Goal: Transaction & Acquisition: Purchase product/service

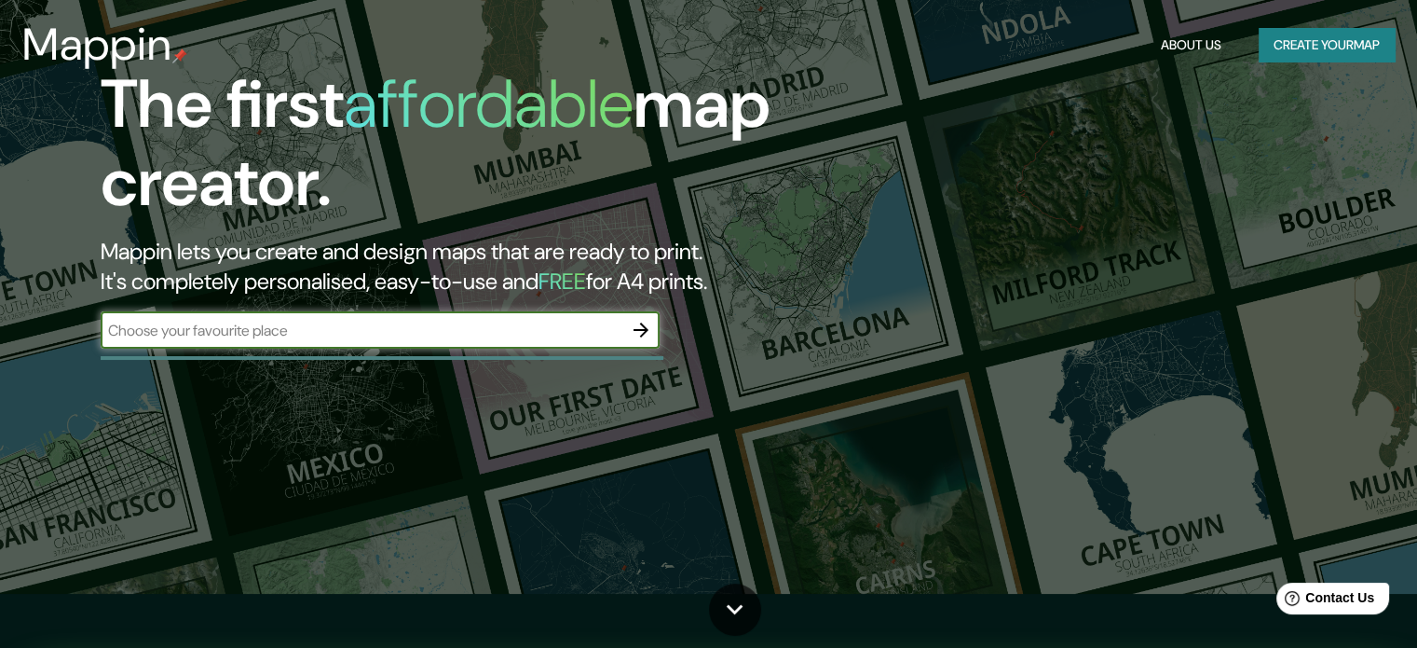
scroll to position [58, 0]
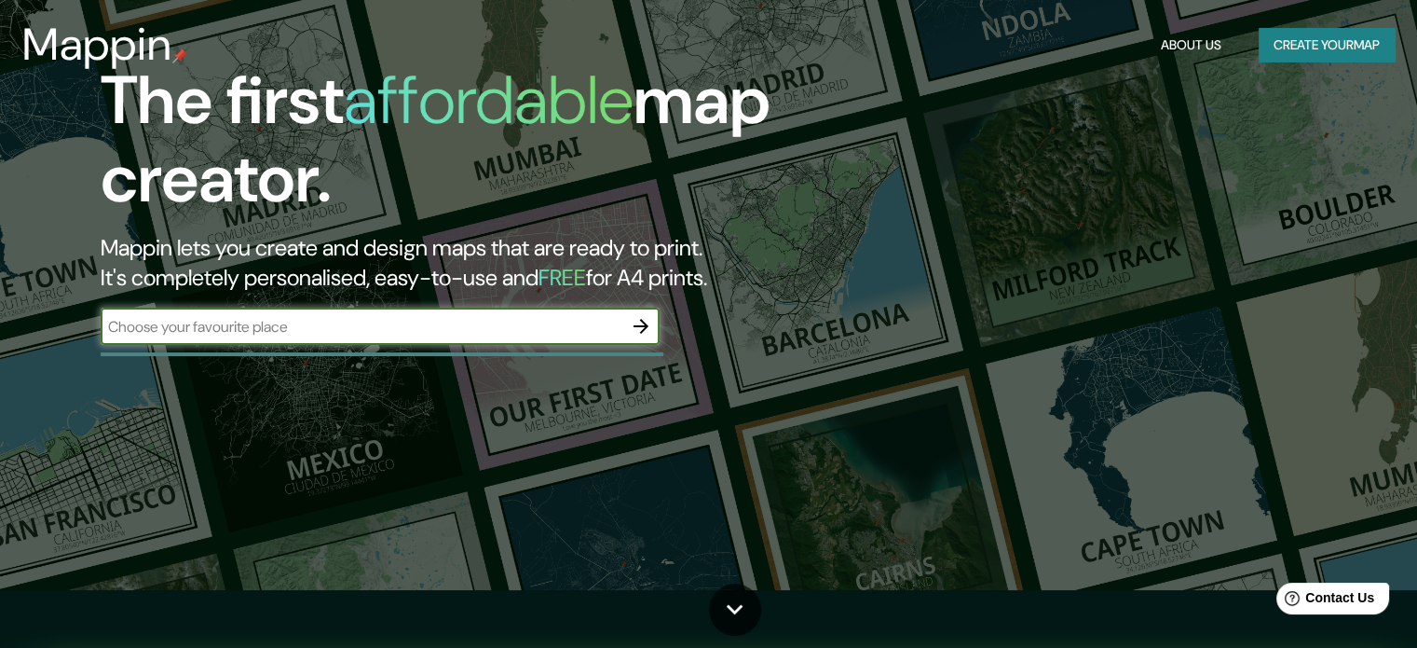
click at [466, 321] on input "text" at bounding box center [362, 326] width 522 height 21
type input "c"
type input "vijes [PERSON_NAME] del cauca"
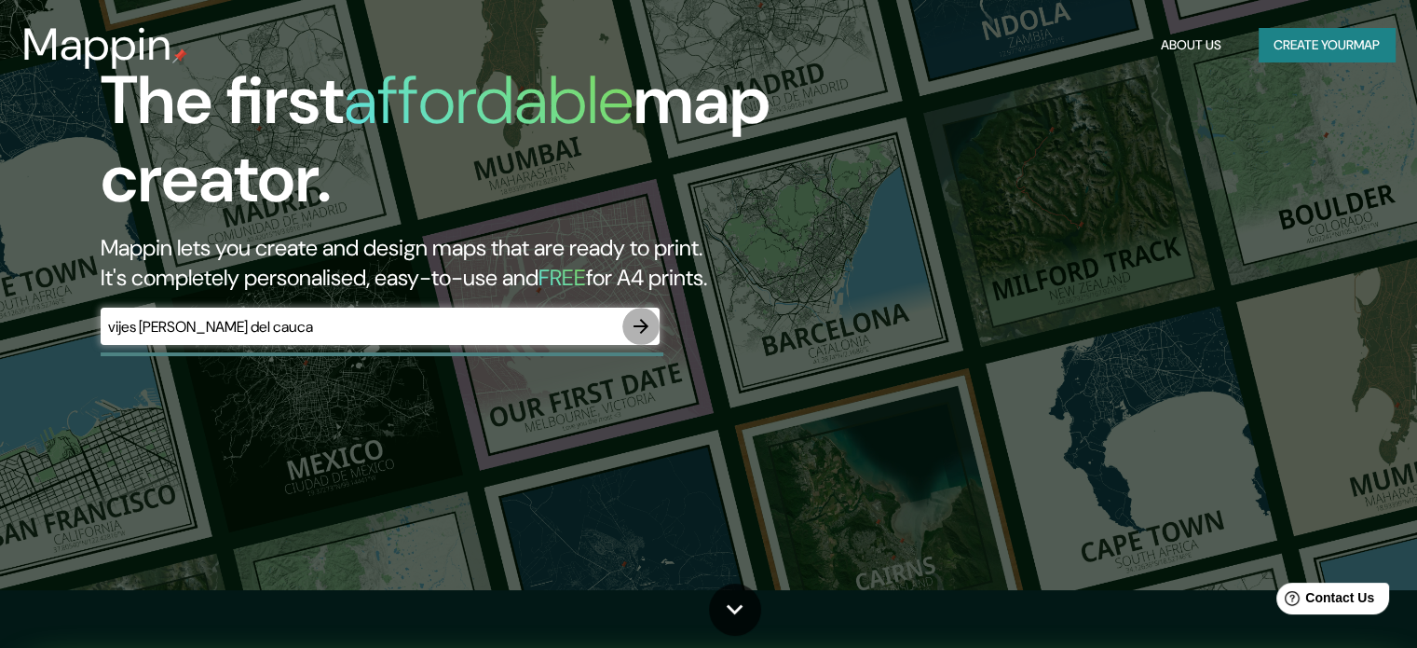
click at [642, 317] on icon "button" at bounding box center [641, 326] width 22 height 22
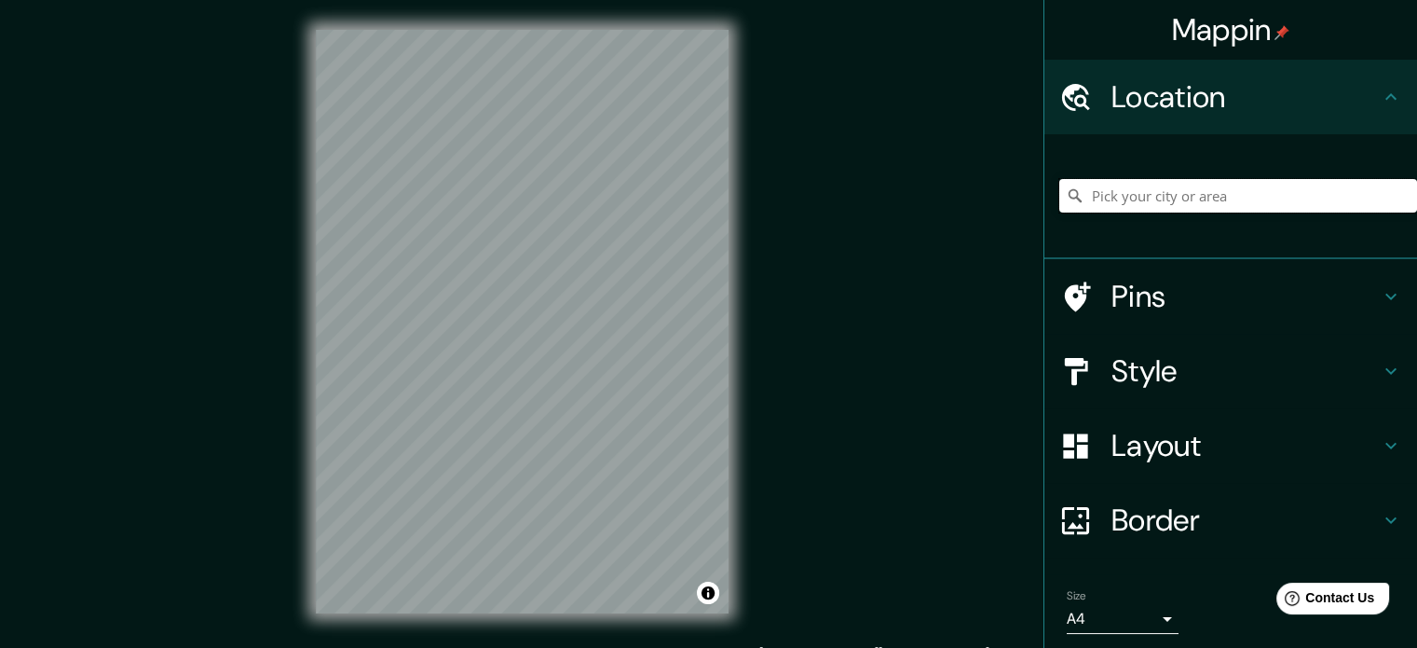
click at [1174, 194] on input "Pick your city or area" at bounding box center [1239, 196] width 358 height 34
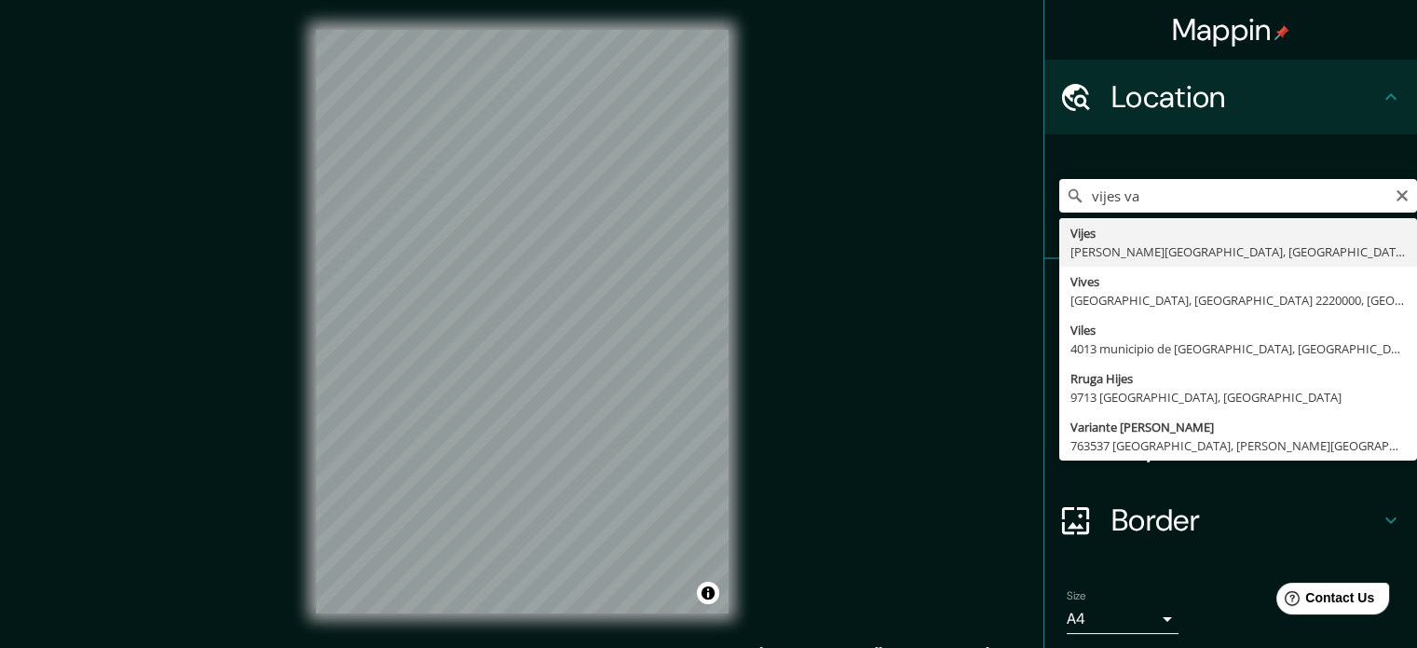
type input "Vijes, [PERSON_NAME][GEOGRAPHIC_DATA], [GEOGRAPHIC_DATA]"
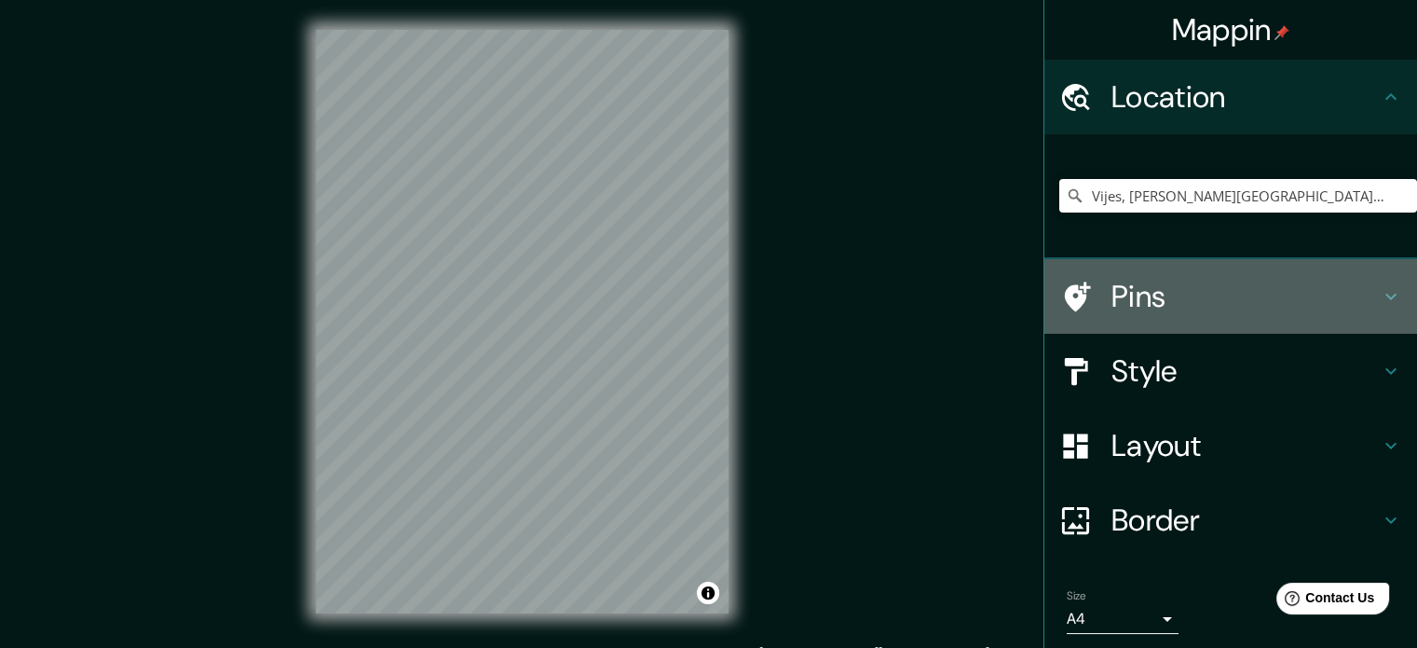
click at [1241, 294] on h4 "Pins" at bounding box center [1246, 296] width 268 height 37
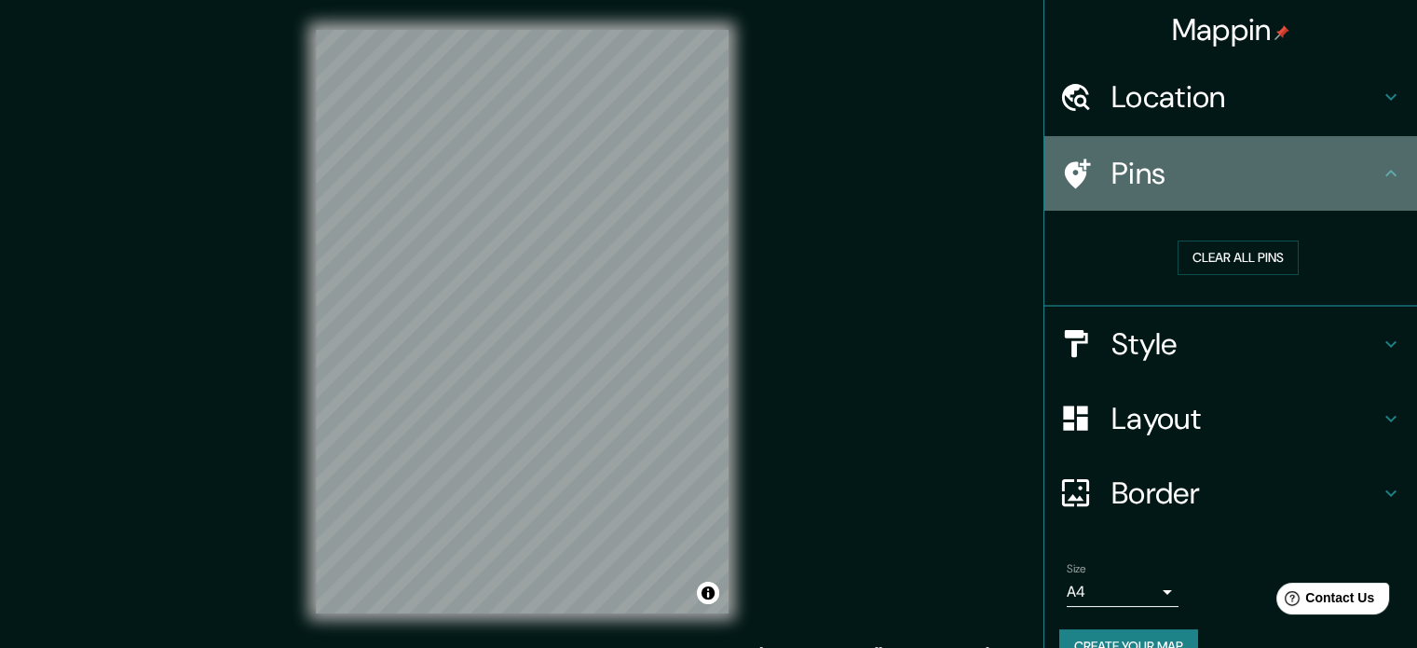
click at [1380, 173] on icon at bounding box center [1391, 173] width 22 height 22
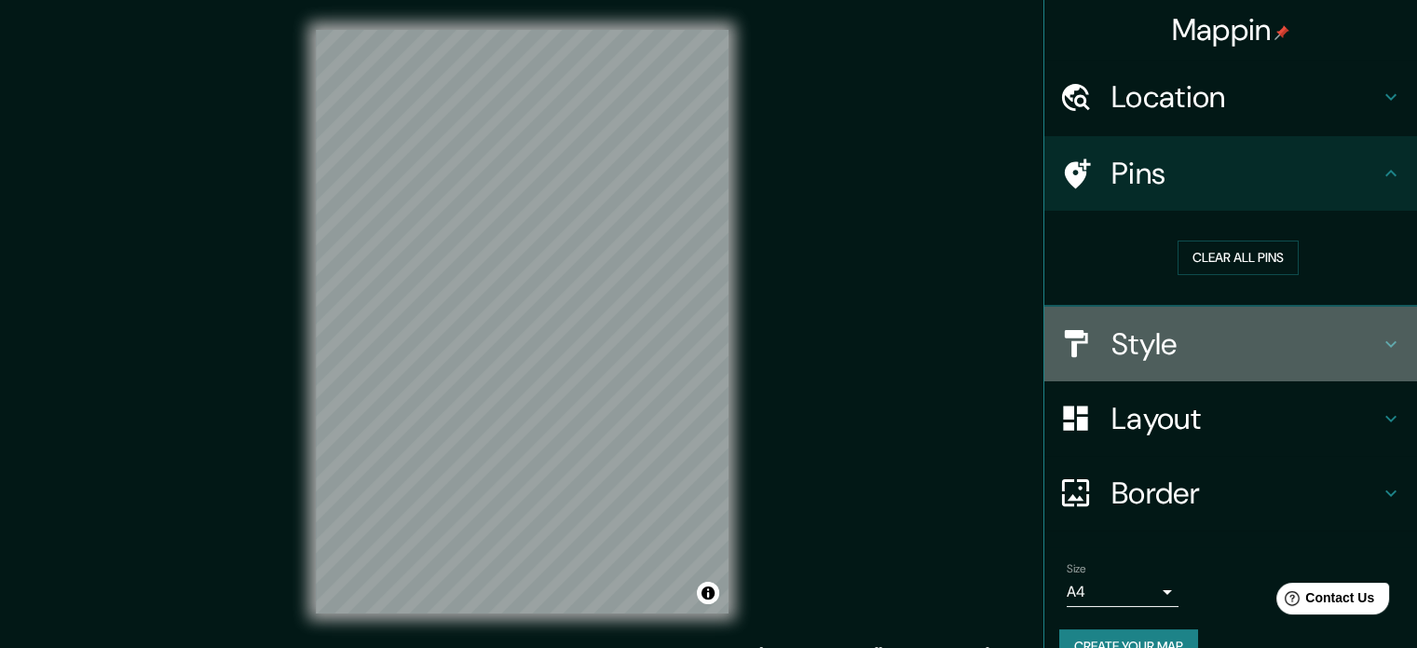
click at [1342, 338] on h4 "Style" at bounding box center [1246, 343] width 268 height 37
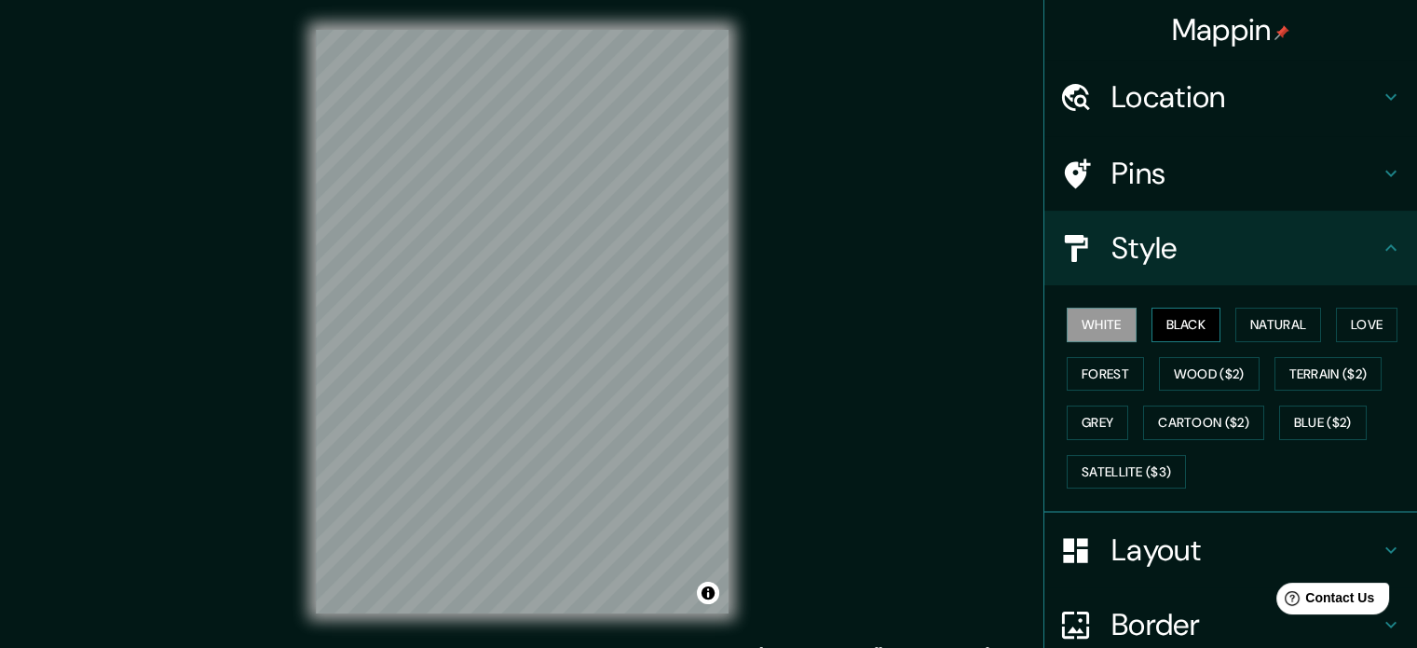
click at [1194, 340] on button "Black" at bounding box center [1187, 325] width 70 height 34
click at [1259, 327] on button "Natural" at bounding box center [1279, 325] width 86 height 34
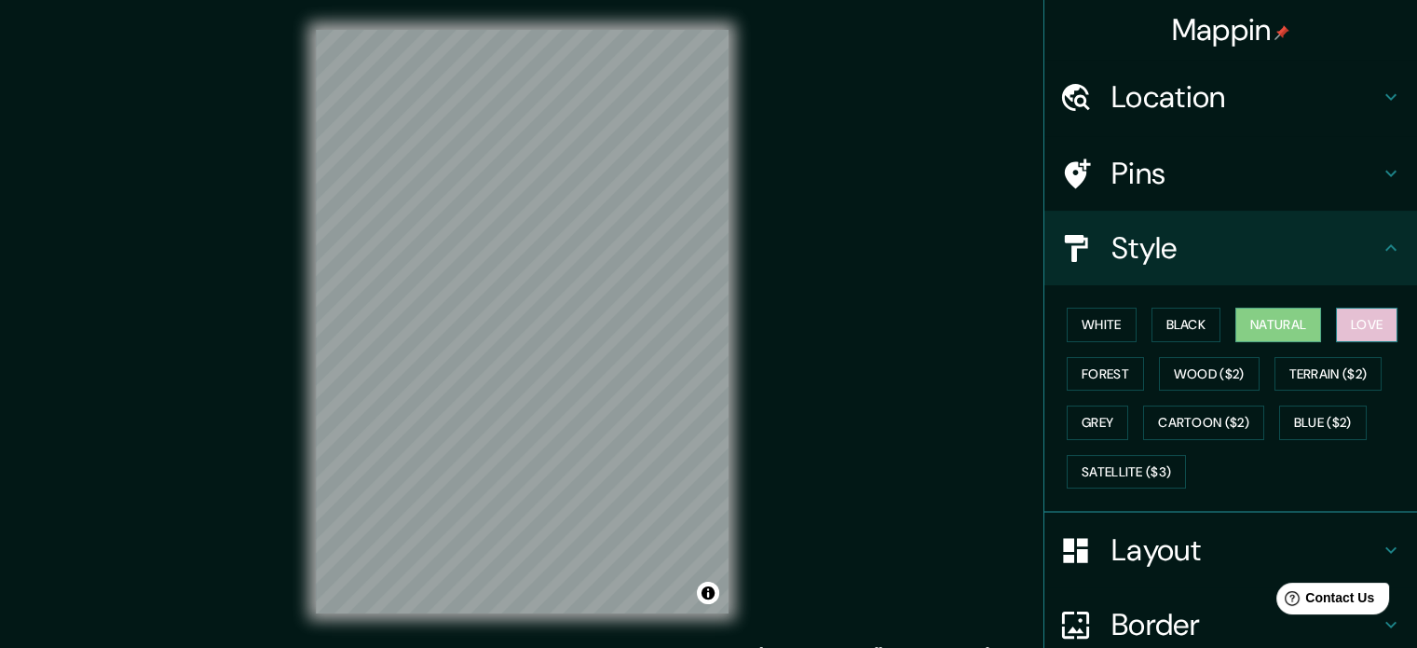
click at [1347, 327] on button "Love" at bounding box center [1367, 325] width 62 height 34
click at [1110, 357] on button "Forest" at bounding box center [1105, 374] width 77 height 34
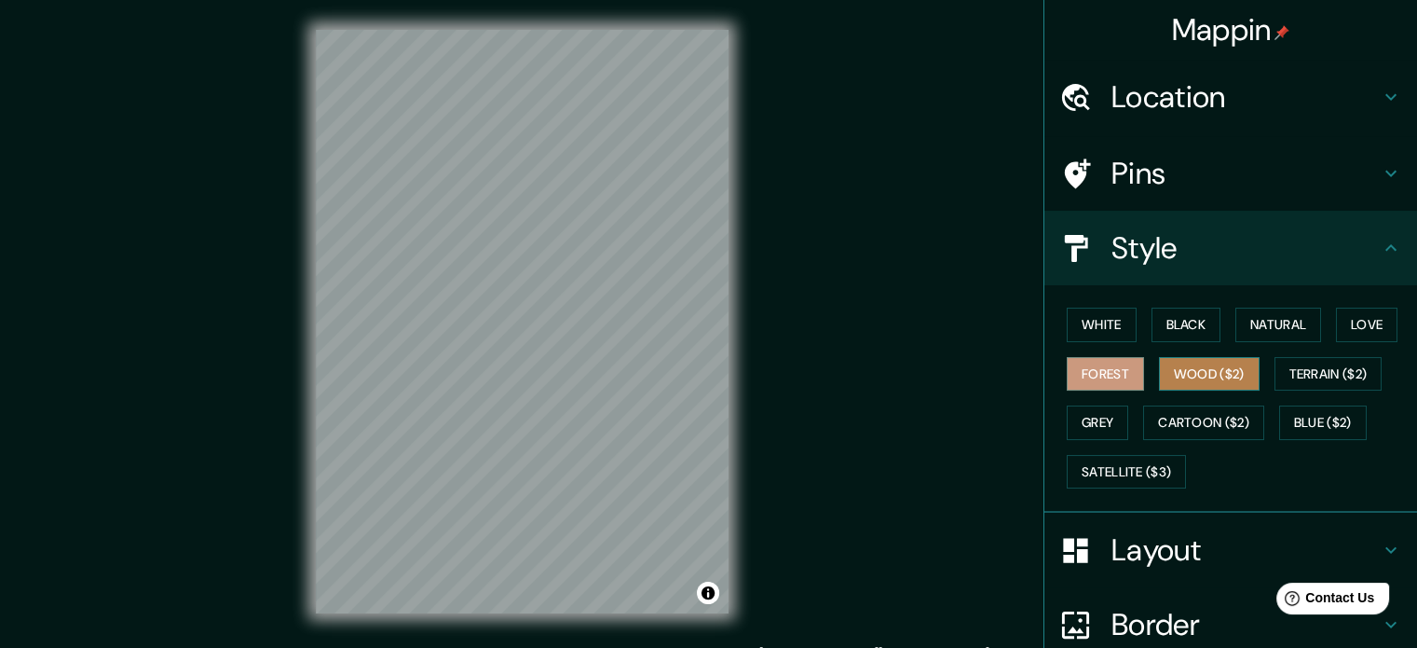
click at [1192, 367] on button "Wood ($2)" at bounding box center [1209, 374] width 101 height 34
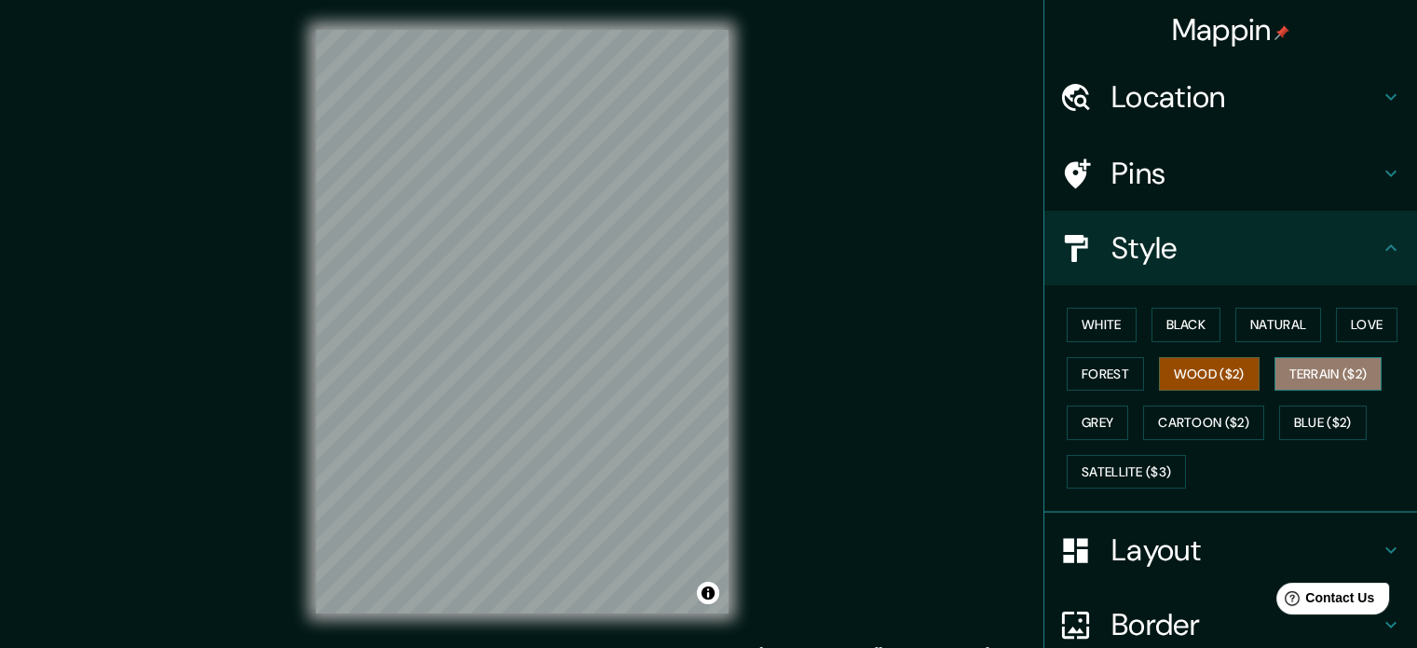
click at [1366, 379] on button "Terrain ($2)" at bounding box center [1329, 374] width 108 height 34
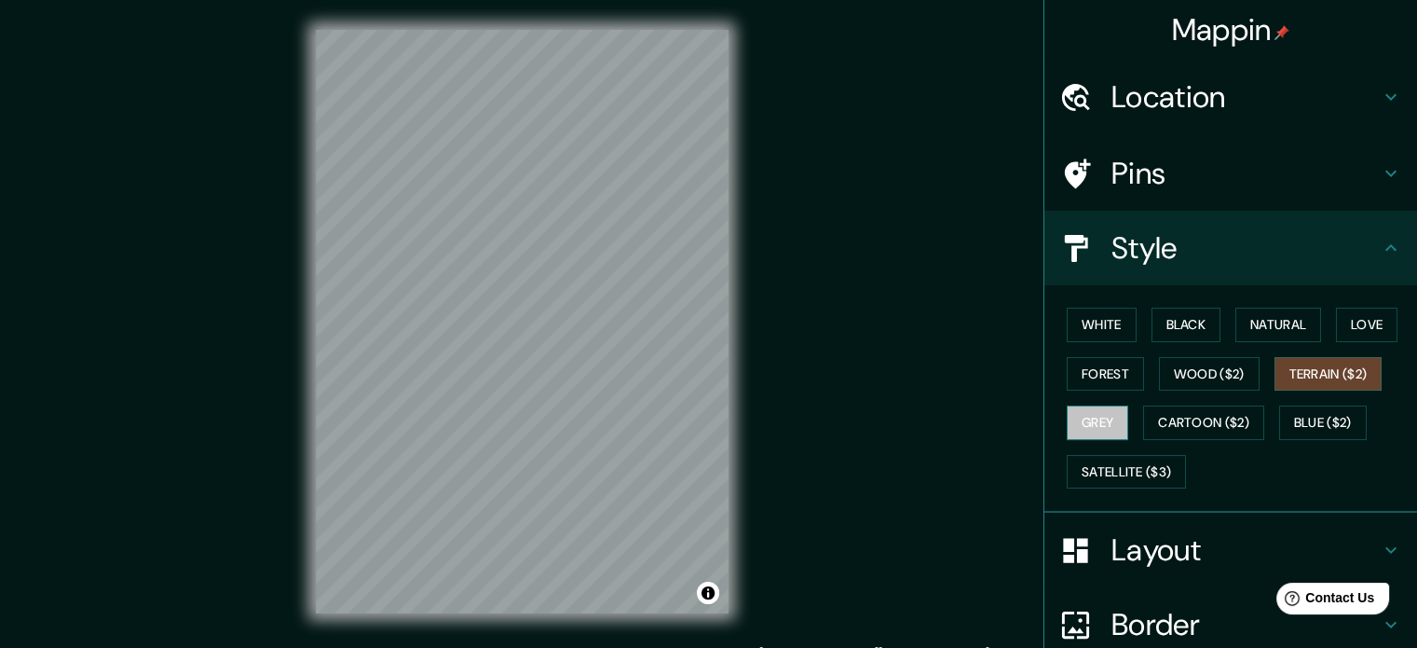
click at [1103, 414] on button "Grey" at bounding box center [1098, 422] width 62 height 34
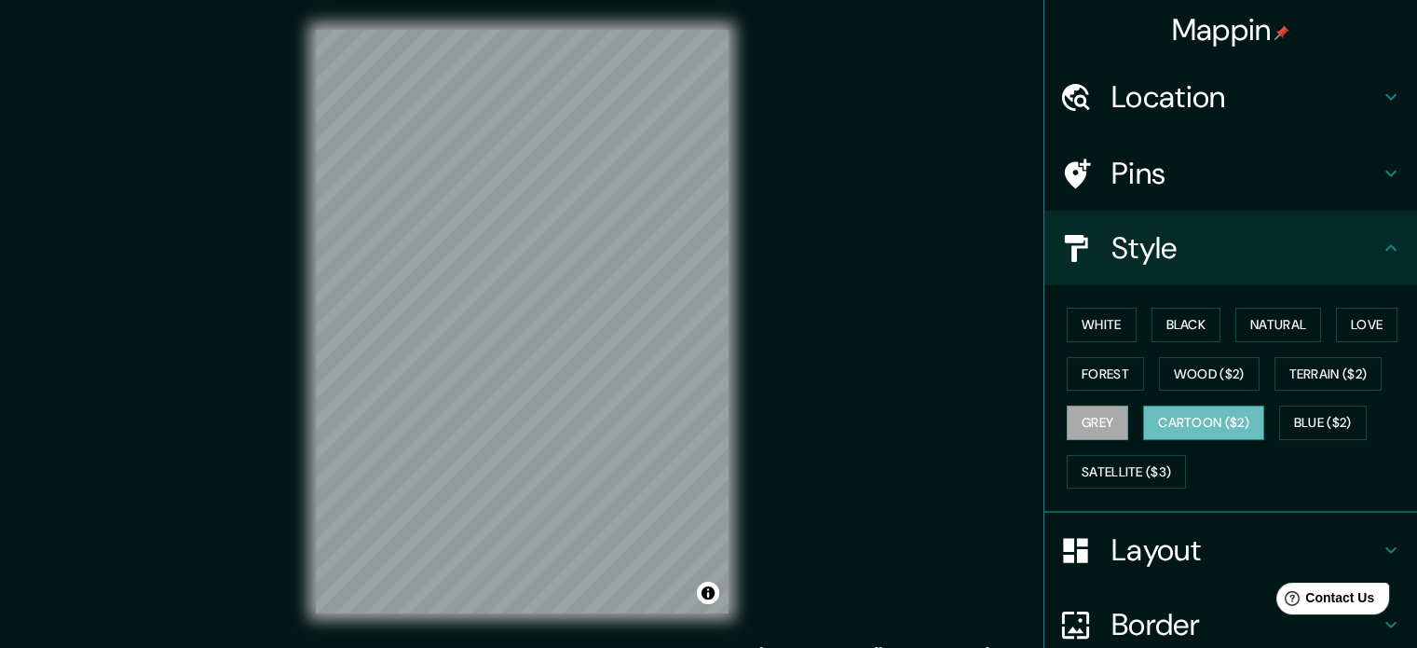
click at [1211, 424] on button "Cartoon ($2)" at bounding box center [1203, 422] width 121 height 34
click at [1319, 409] on button "Blue ($2)" at bounding box center [1323, 422] width 88 height 34
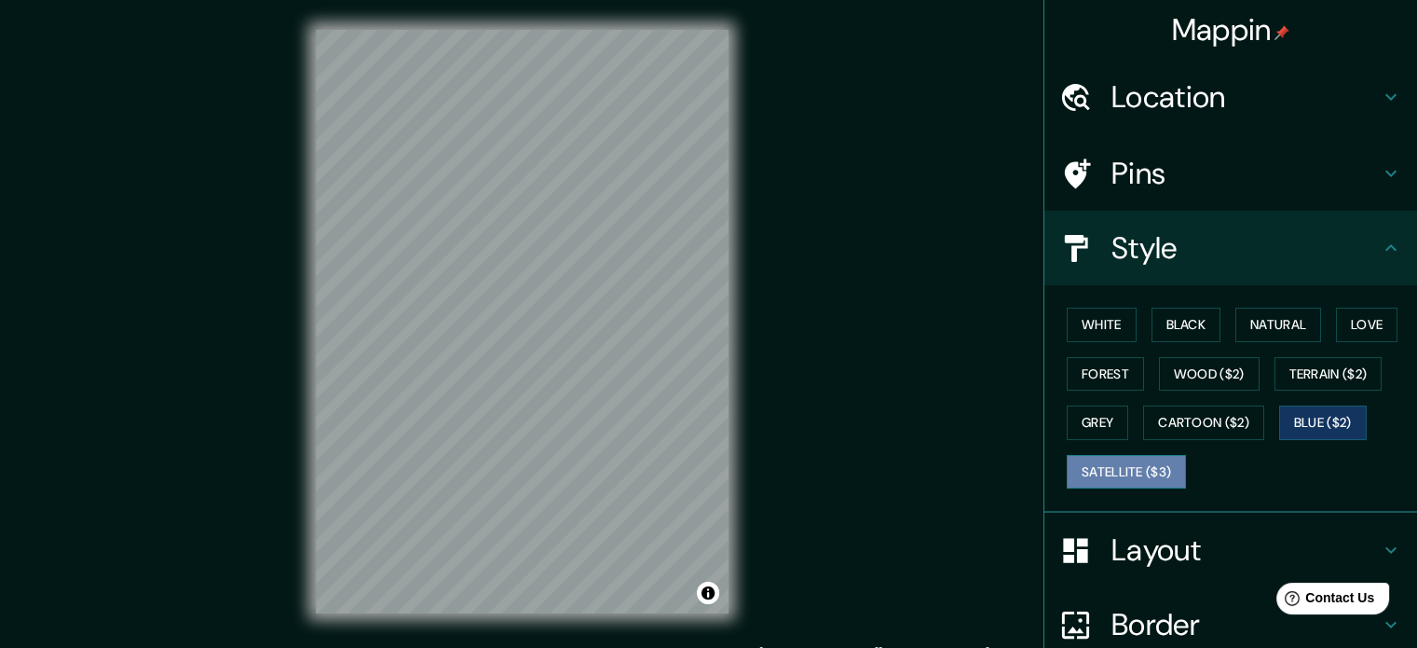
click at [1079, 475] on button "Satellite ($3)" at bounding box center [1126, 472] width 119 height 34
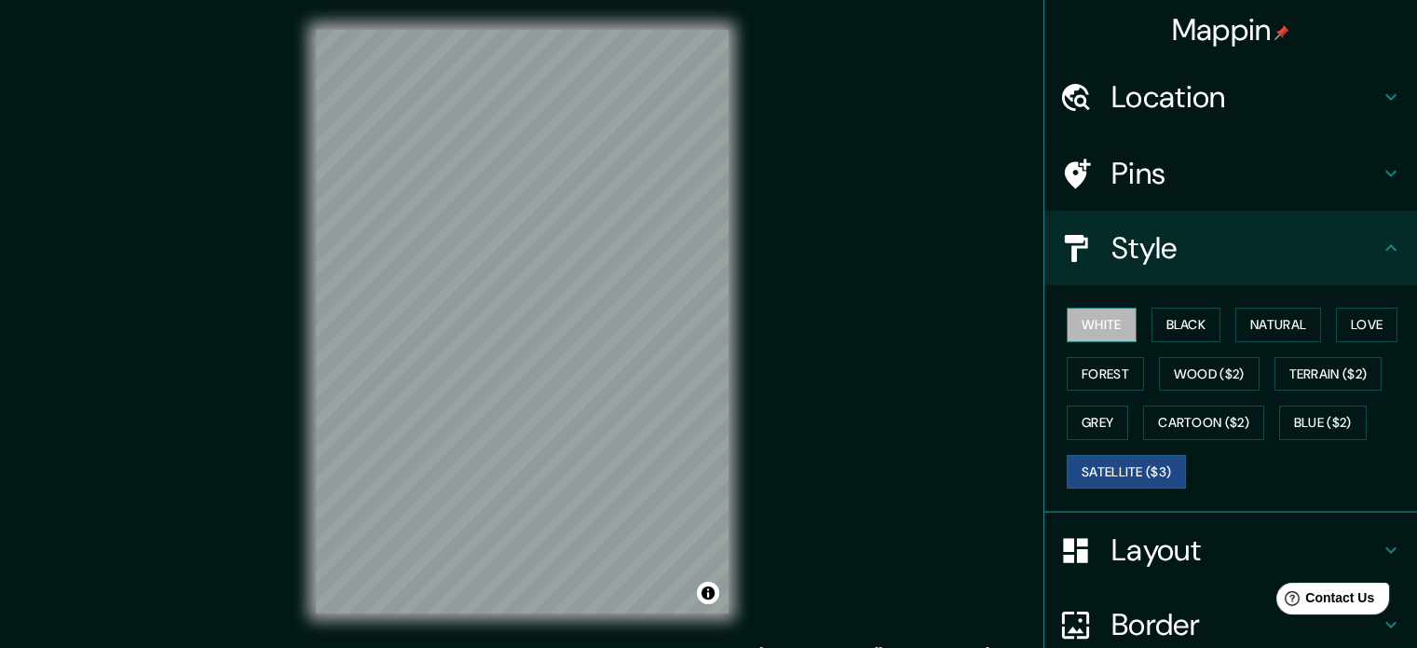
click at [1075, 323] on button "White" at bounding box center [1102, 325] width 70 height 34
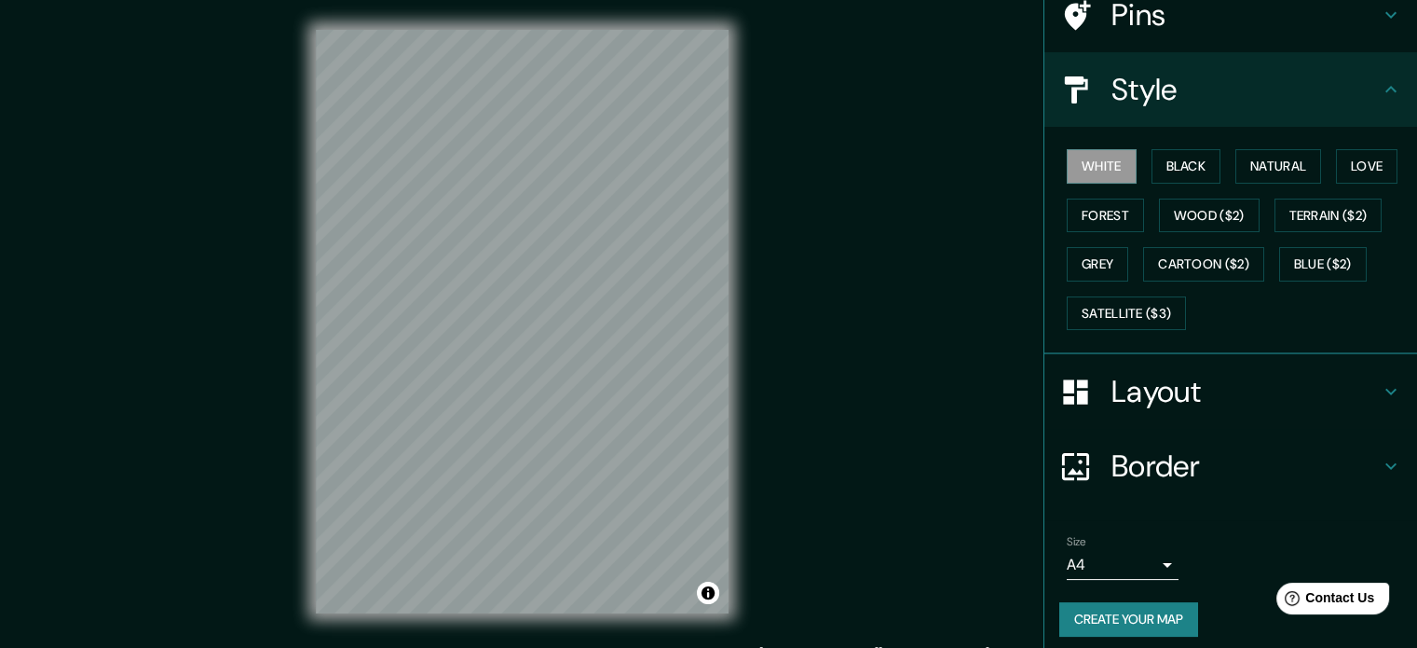
scroll to position [166, 0]
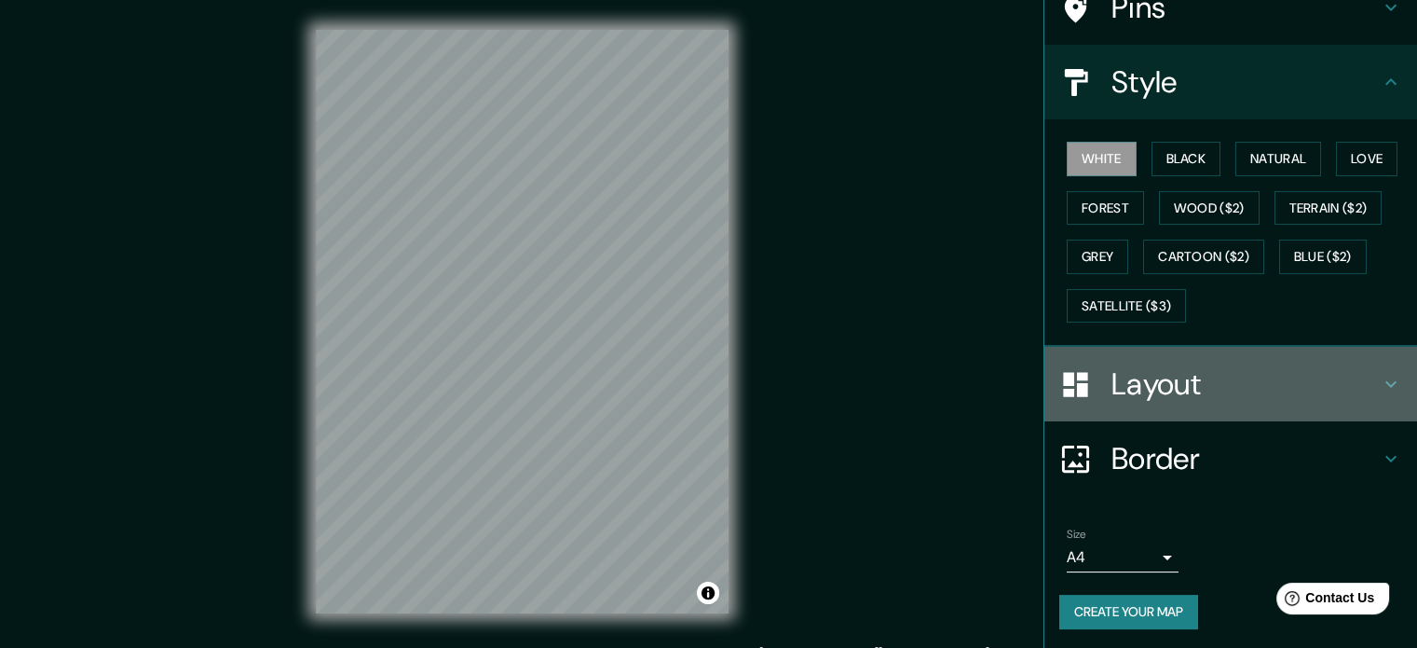
click at [1219, 385] on h4 "Layout" at bounding box center [1246, 383] width 268 height 37
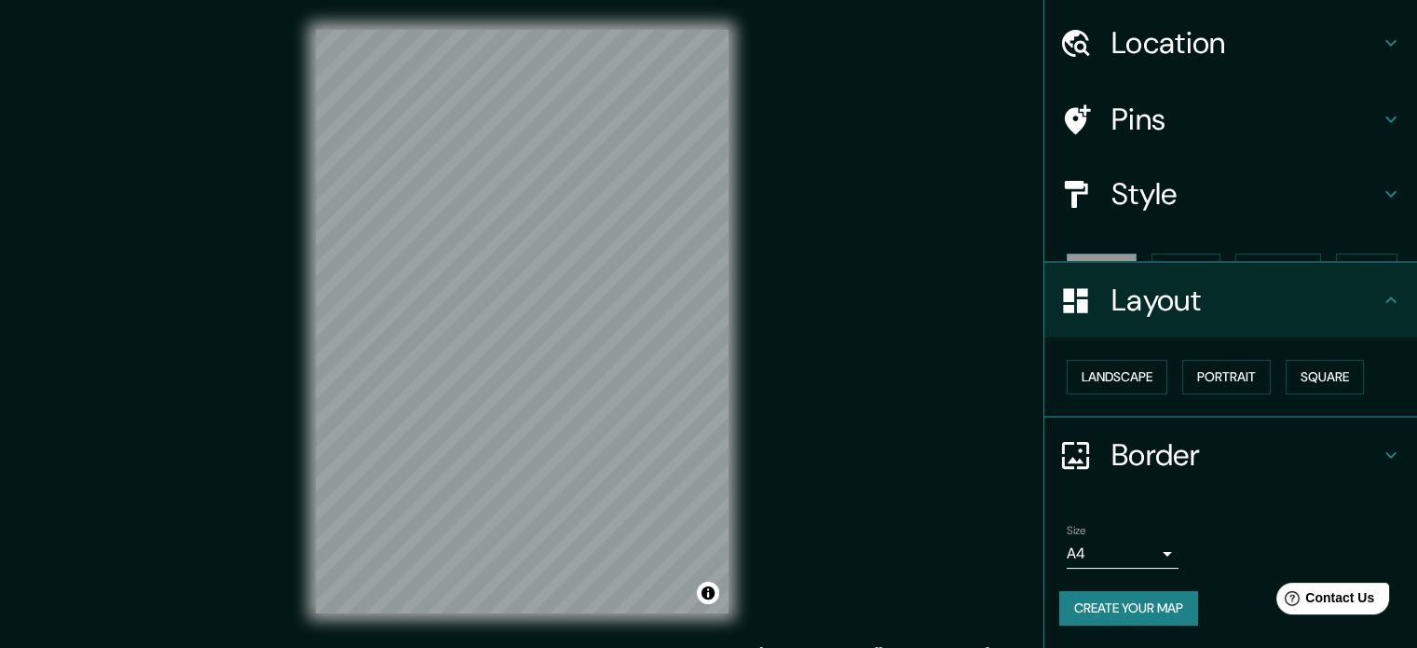
scroll to position [21, 0]
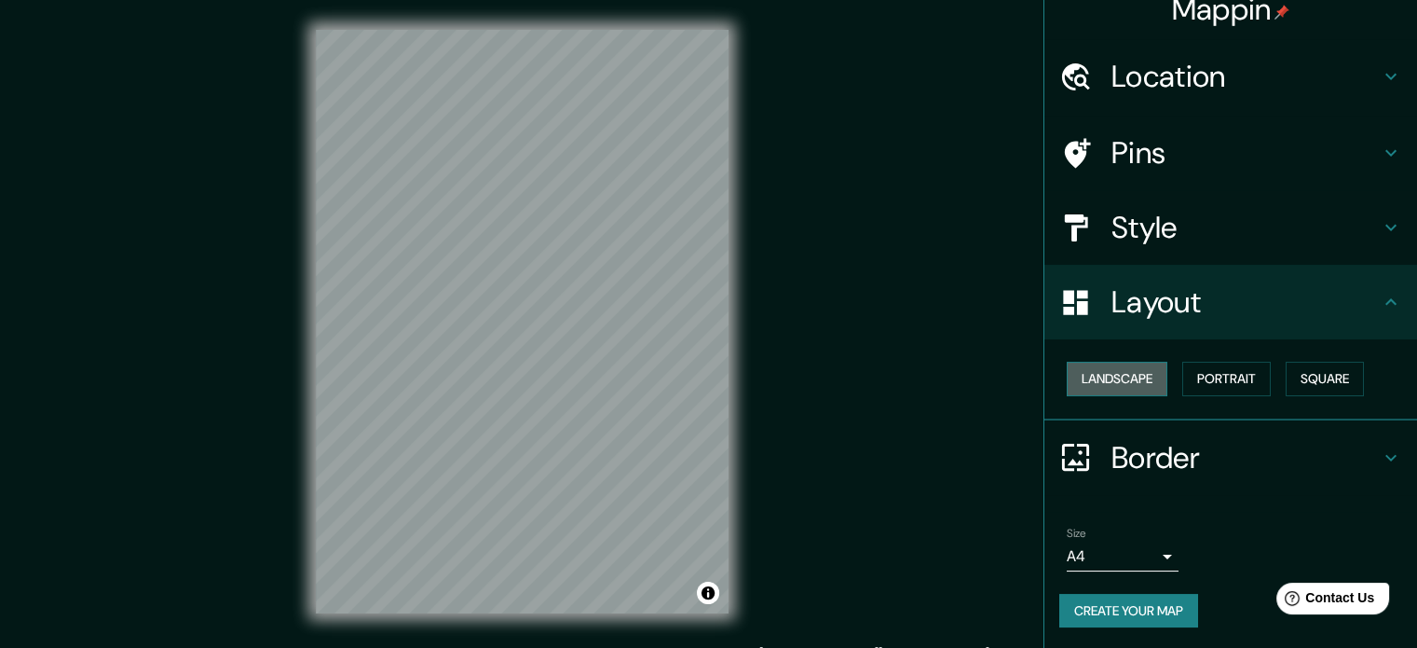
click at [1145, 383] on button "Landscape" at bounding box center [1117, 379] width 101 height 34
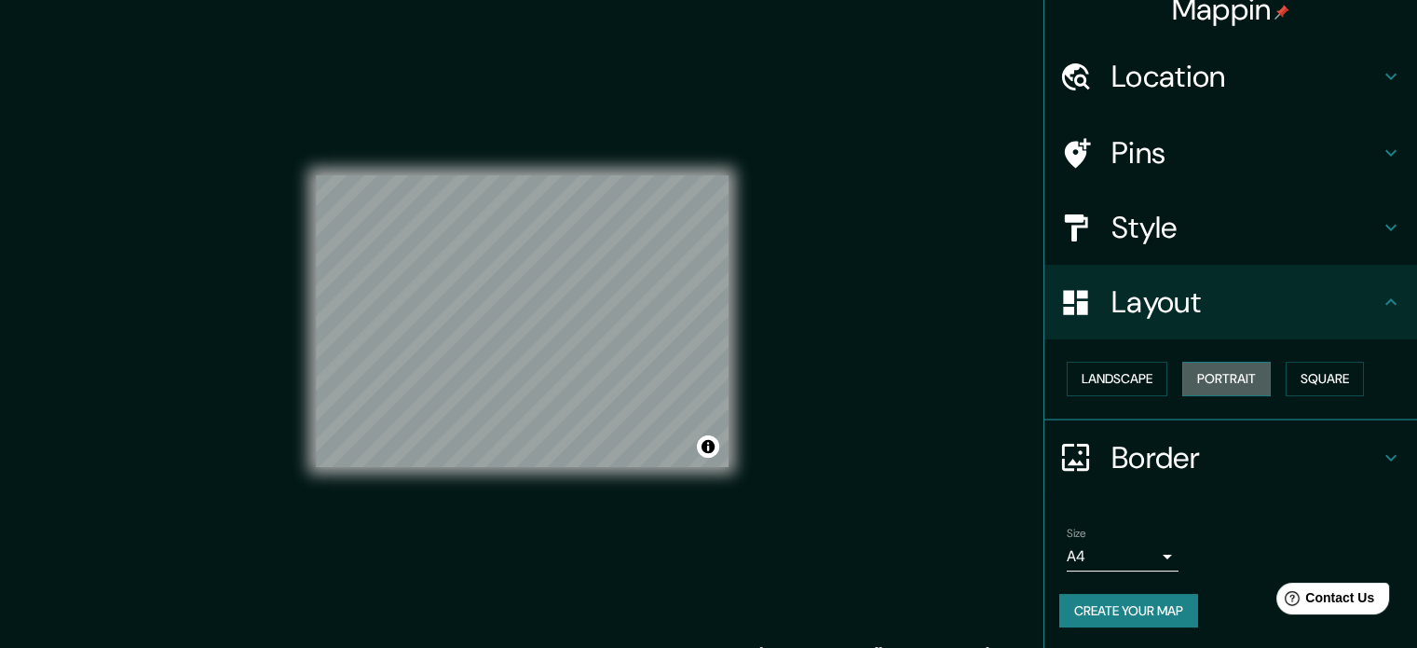
click at [1209, 374] on button "Portrait" at bounding box center [1227, 379] width 89 height 34
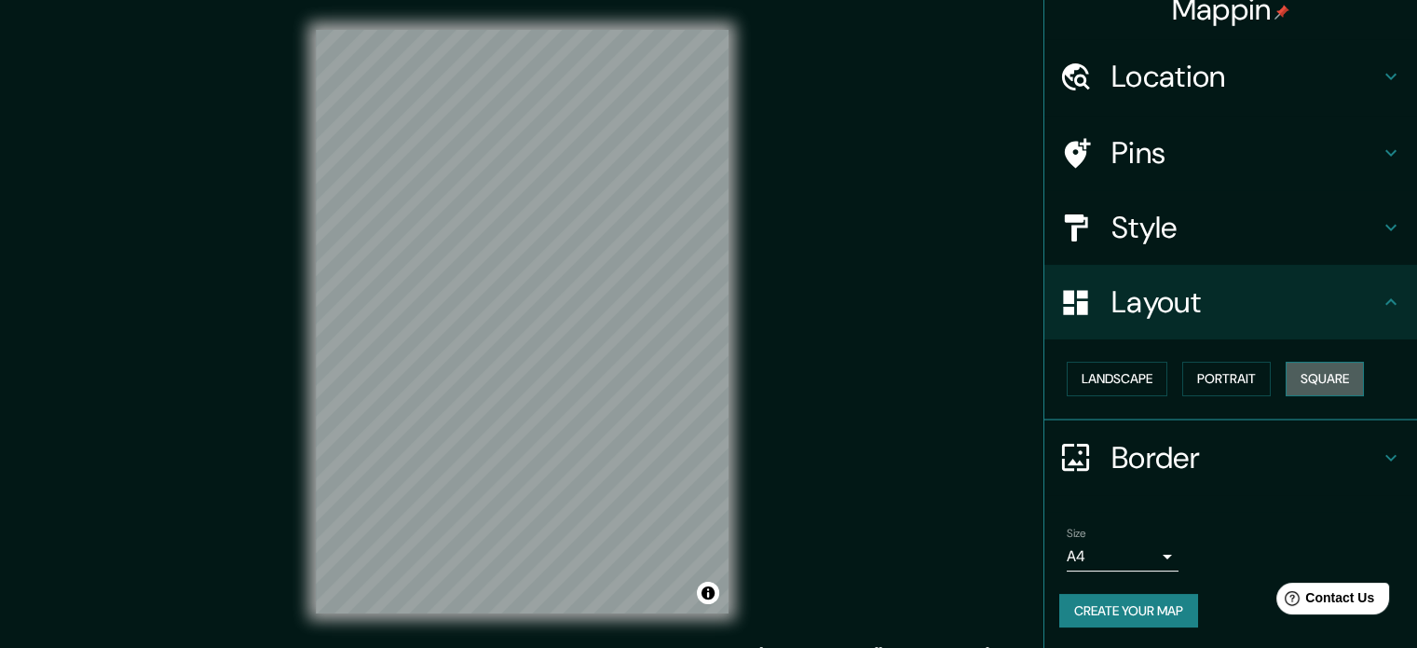
click at [1305, 378] on button "Square" at bounding box center [1325, 379] width 78 height 34
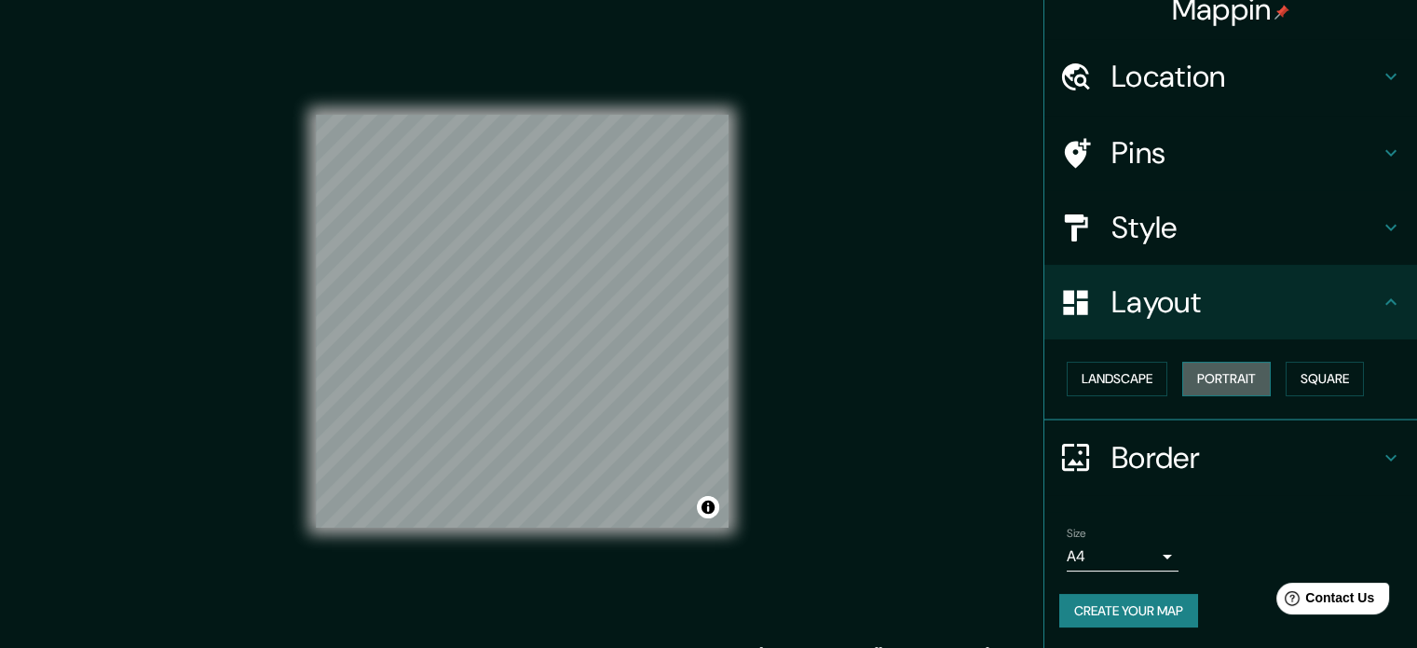
click at [1229, 381] on button "Portrait" at bounding box center [1227, 379] width 89 height 34
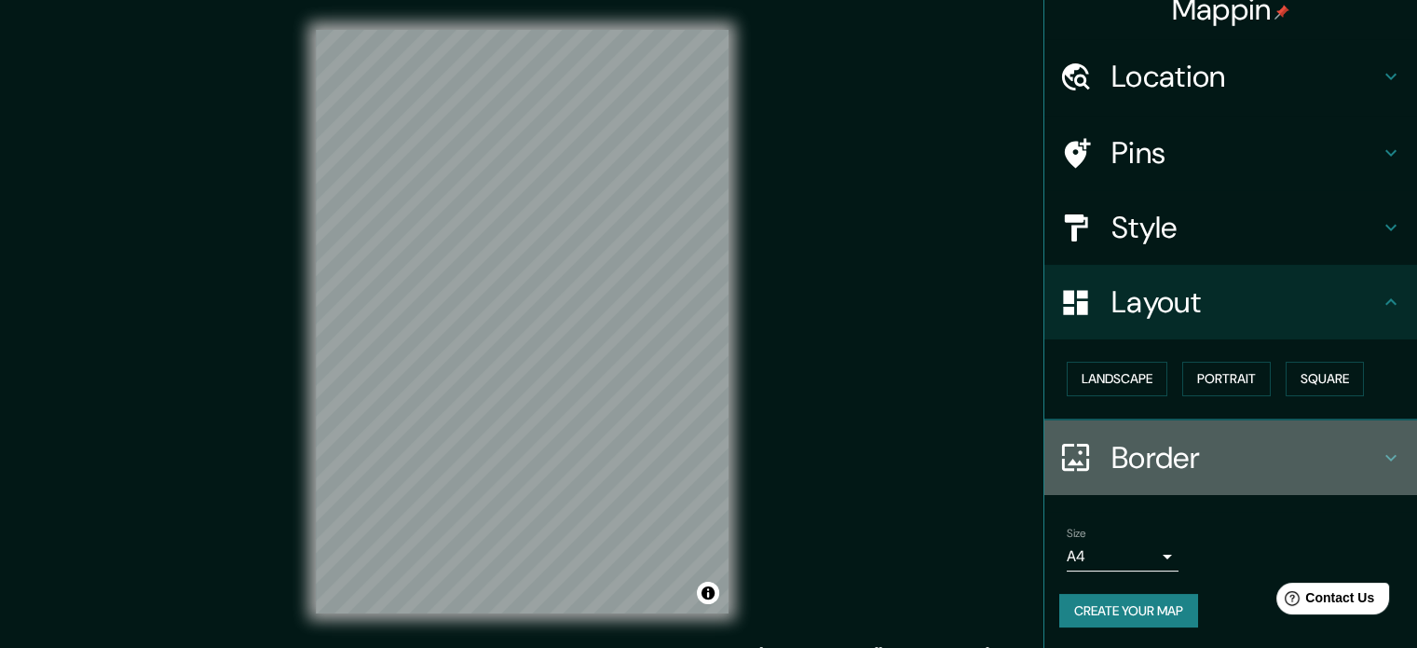
click at [1216, 450] on h4 "Border" at bounding box center [1246, 457] width 268 height 37
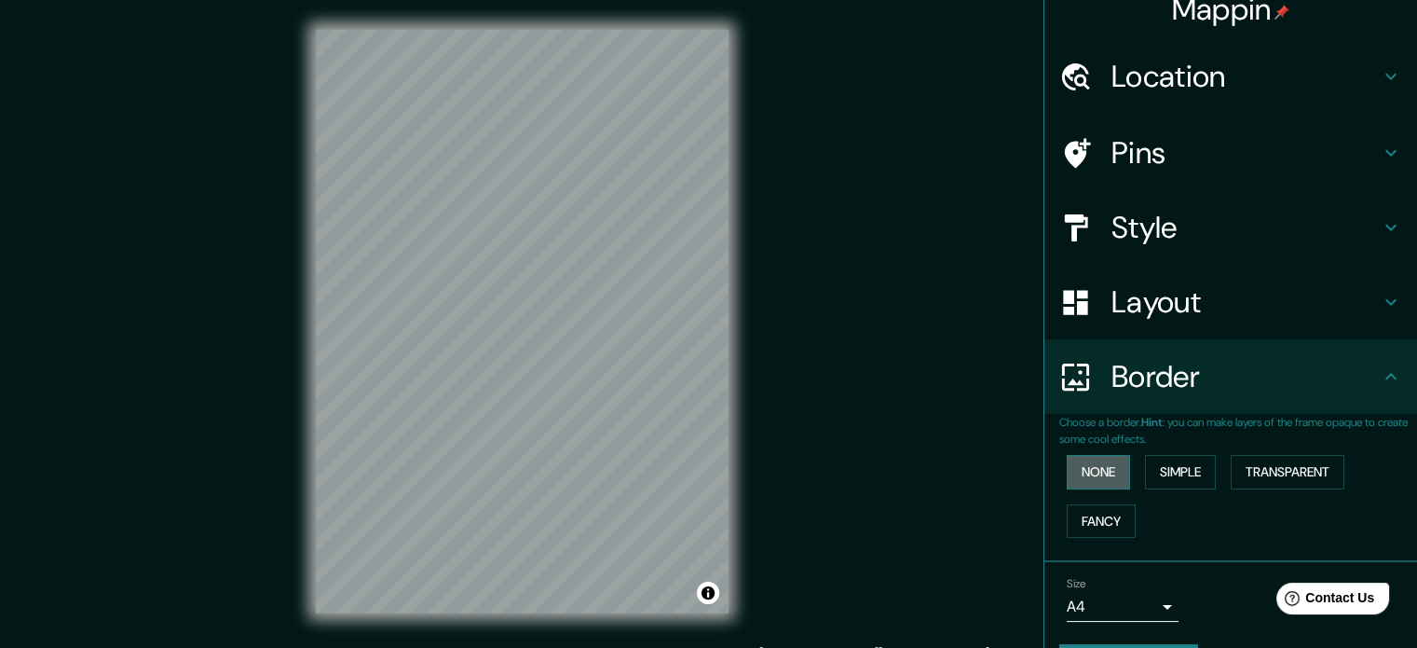
click at [1101, 471] on button "None" at bounding box center [1098, 472] width 63 height 34
click at [1162, 469] on button "Simple" at bounding box center [1180, 472] width 71 height 34
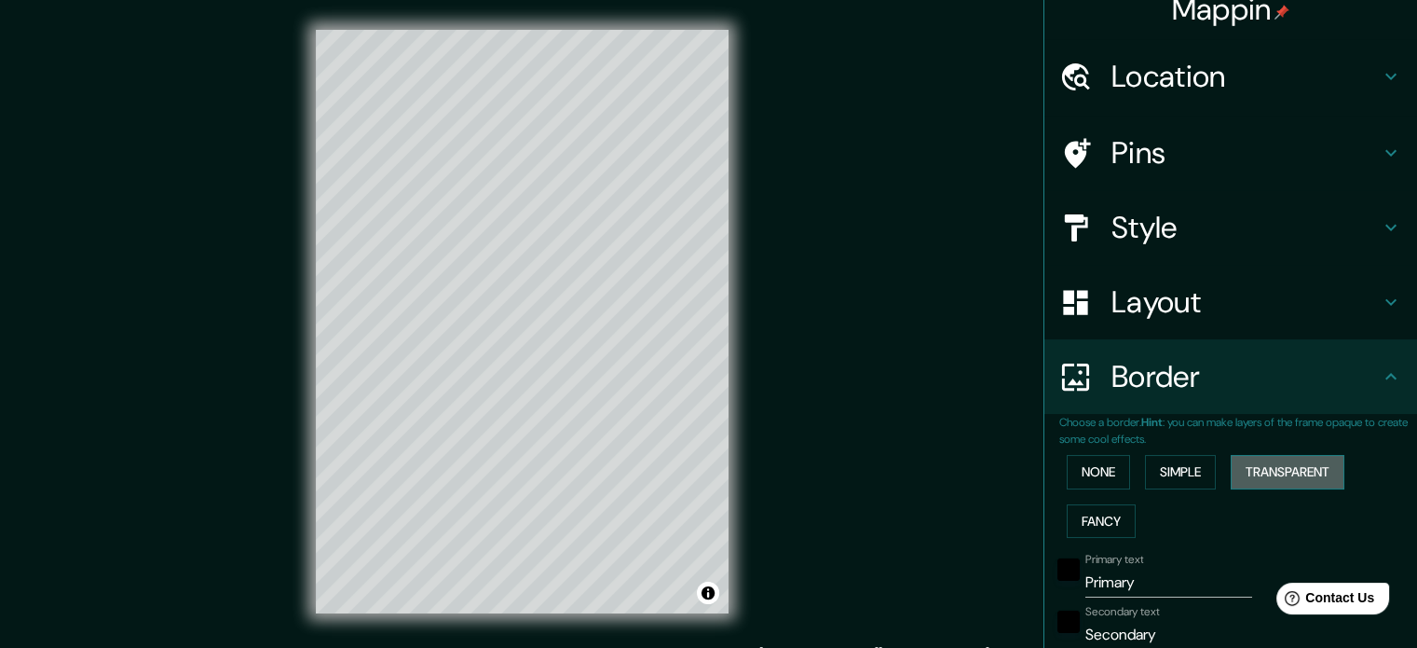
click at [1268, 472] on button "Transparent" at bounding box center [1288, 472] width 114 height 34
click at [1092, 513] on button "Fancy" at bounding box center [1101, 521] width 69 height 34
click at [1090, 472] on button "None" at bounding box center [1098, 472] width 63 height 34
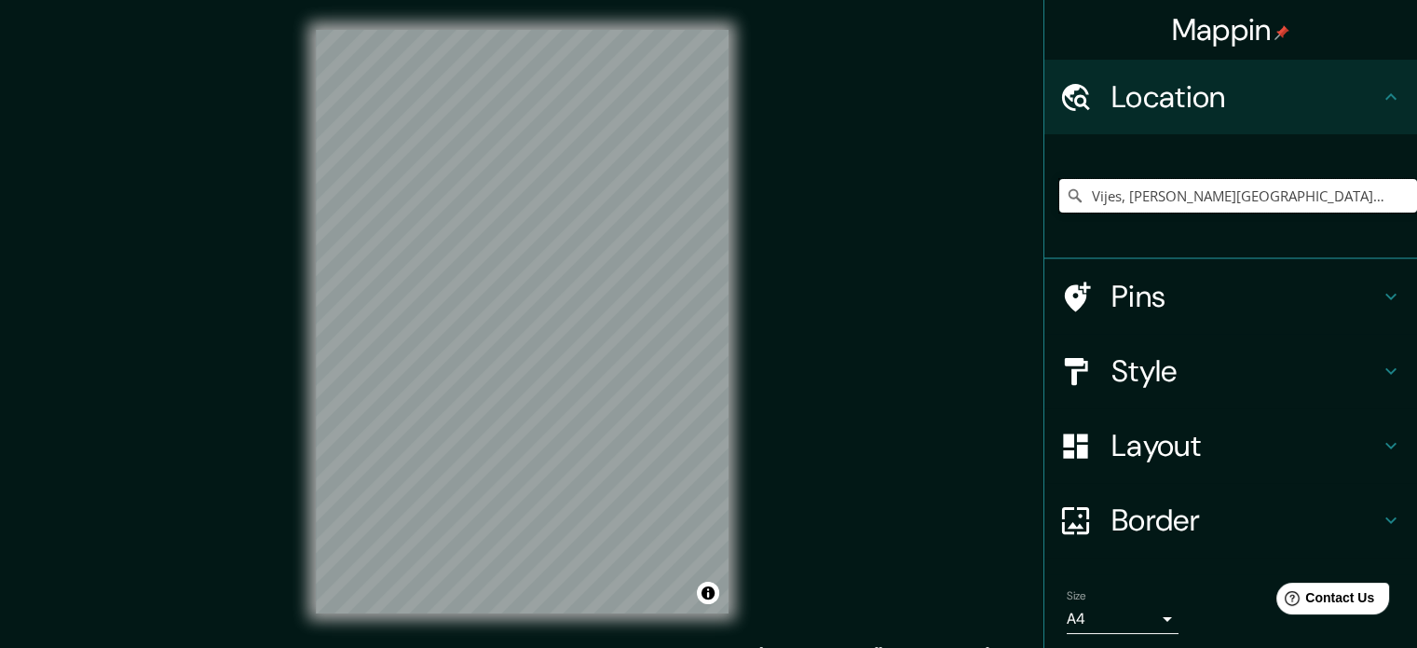
click at [1309, 191] on input "Vijes, [PERSON_NAME][GEOGRAPHIC_DATA], [GEOGRAPHIC_DATA]" at bounding box center [1239, 196] width 358 height 34
drag, startPoint x: 1309, startPoint y: 191, endPoint x: 1170, endPoint y: 196, distance: 138.9
click at [1170, 196] on input "Vijes, [PERSON_NAME][GEOGRAPHIC_DATA], [GEOGRAPHIC_DATA]" at bounding box center [1239, 196] width 358 height 34
click at [1069, 197] on icon at bounding box center [1075, 195] width 13 height 13
click at [1331, 115] on h4 "Location" at bounding box center [1246, 96] width 268 height 37
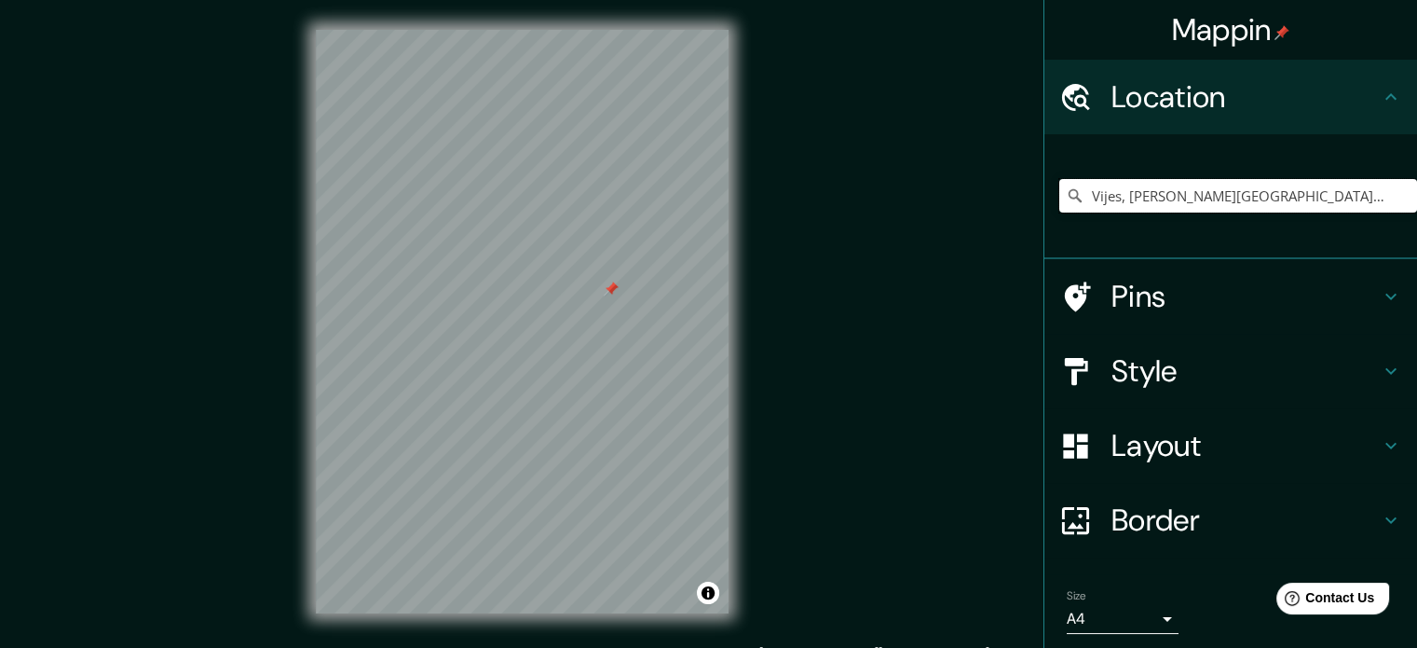
click at [1301, 199] on input "Vijes, [PERSON_NAME][GEOGRAPHIC_DATA], [GEOGRAPHIC_DATA]" at bounding box center [1239, 196] width 358 height 34
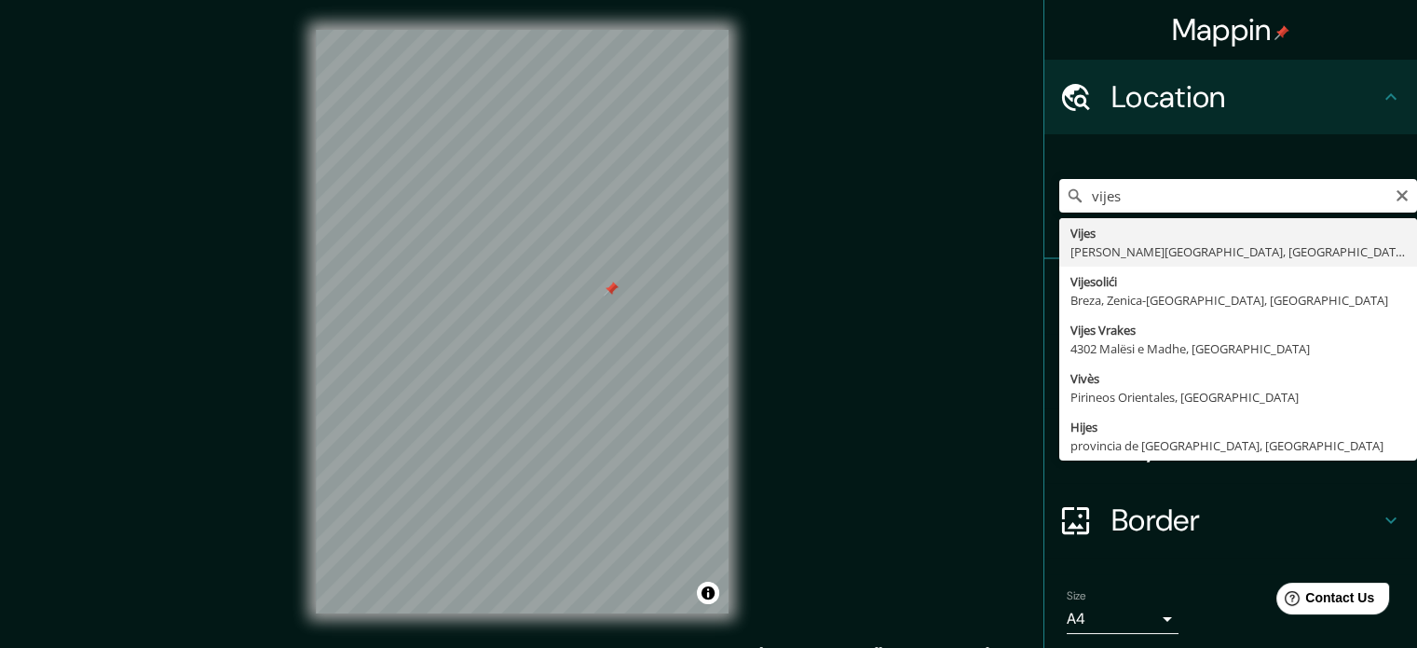
type input "Vijes, [PERSON_NAME][GEOGRAPHIC_DATA], [GEOGRAPHIC_DATA]"
